Goal: Navigation & Orientation: Go to known website

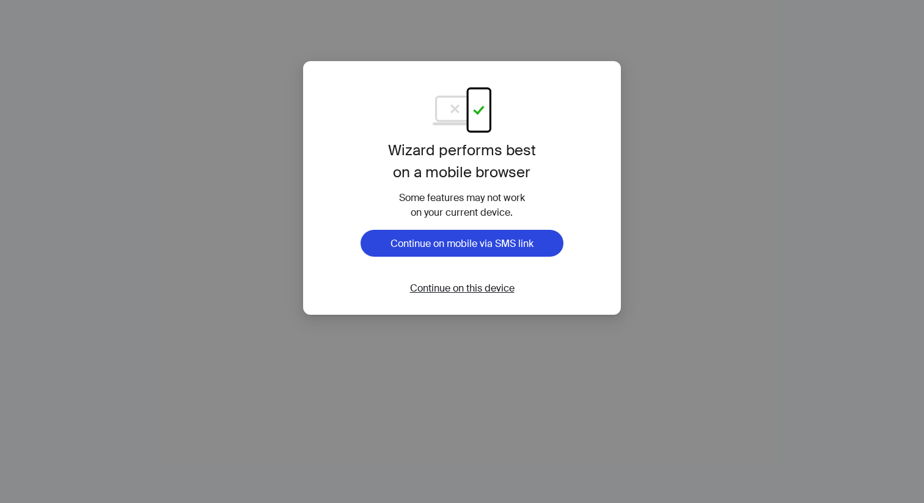
scroll to position [3107, 0]
click at [470, 288] on span "Continue on this device" at bounding box center [462, 288] width 105 height 13
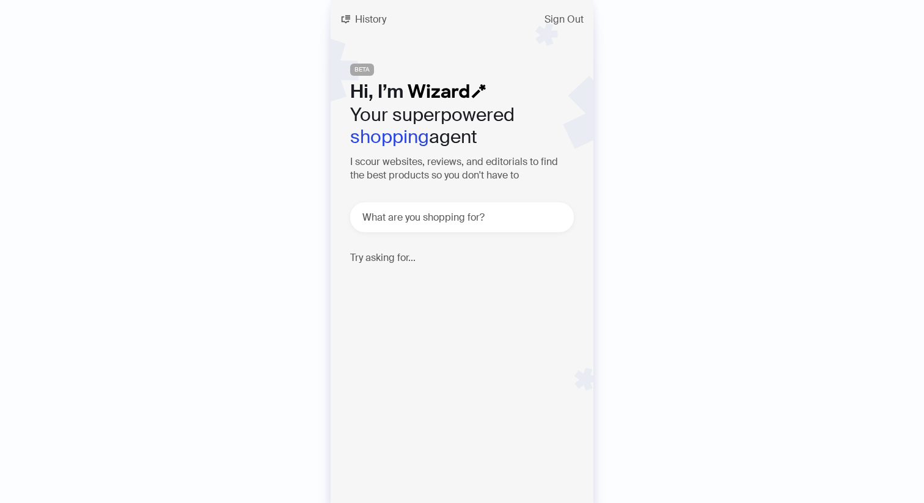
scroll to position [3107, 0]
